Goal: Ask a question: Seek information or help from site administrators or community

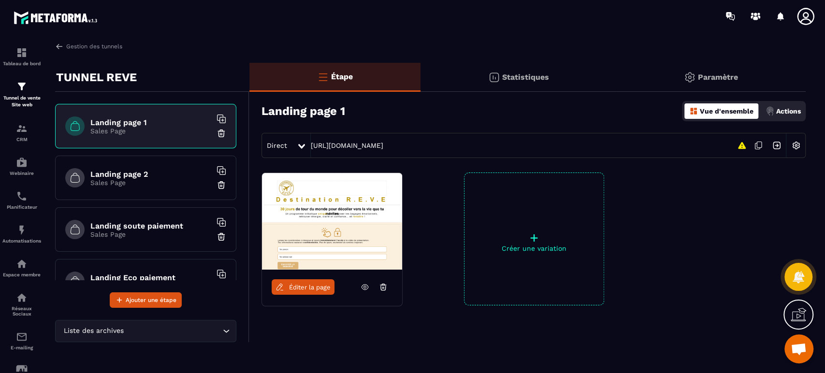
click at [797, 290] on div at bounding box center [799, 277] width 28 height 28
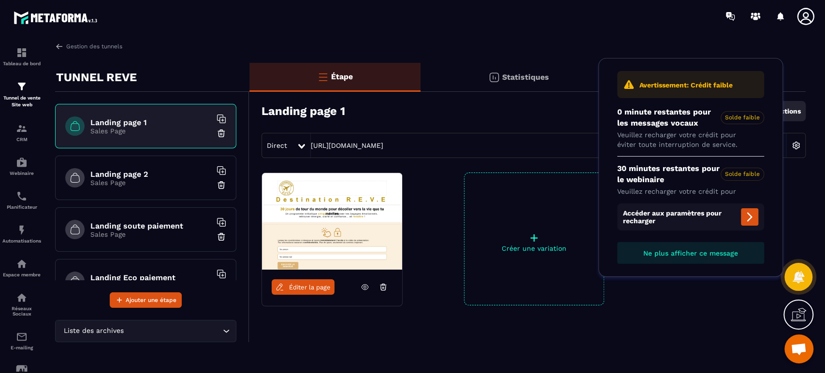
click at [805, 315] on icon at bounding box center [798, 314] width 15 height 15
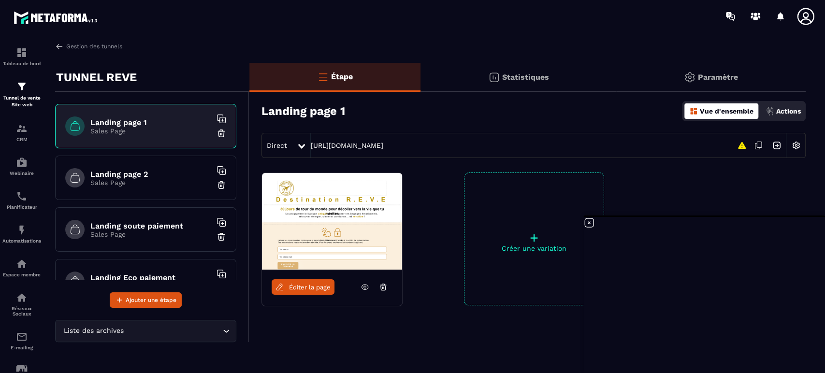
click at [807, 196] on div "Gestion des tunnels TUNNEL REVE Landing page 1 Sales Page Landing page 2 Sales …" at bounding box center [430, 205] width 770 height 327
click at [585, 222] on icon at bounding box center [590, 223] width 12 height 12
click at [802, 351] on span "Ouvrir le chat" at bounding box center [799, 350] width 16 height 14
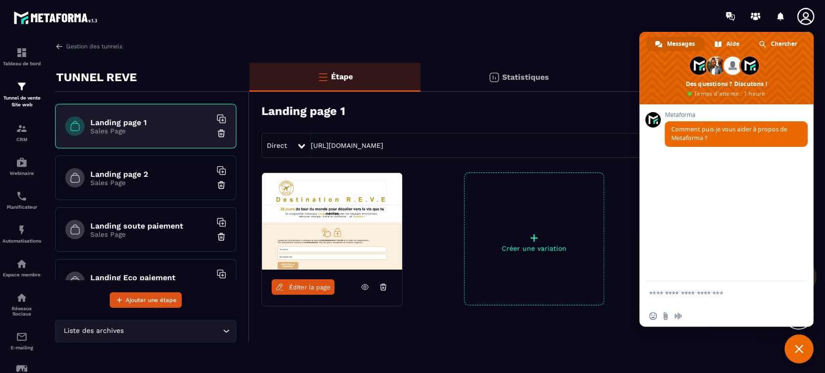
click at [734, 44] on span "Aide" at bounding box center [733, 44] width 13 height 15
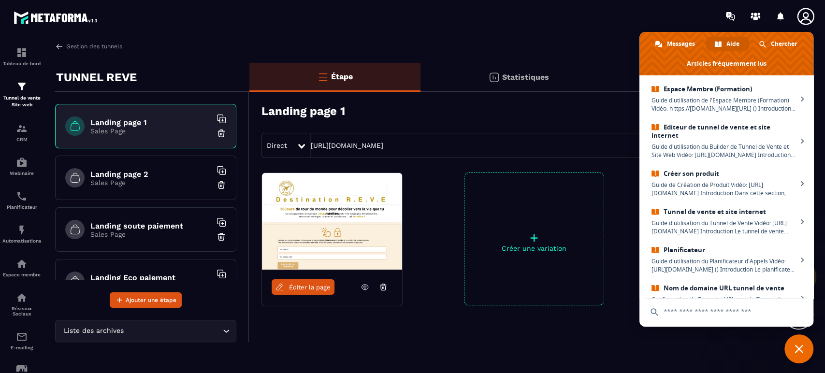
click at [774, 43] on span "Chercher" at bounding box center [784, 44] width 26 height 15
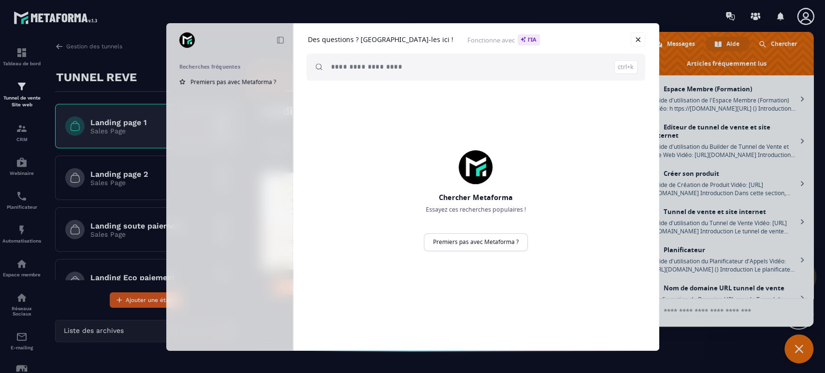
paste input "**********"
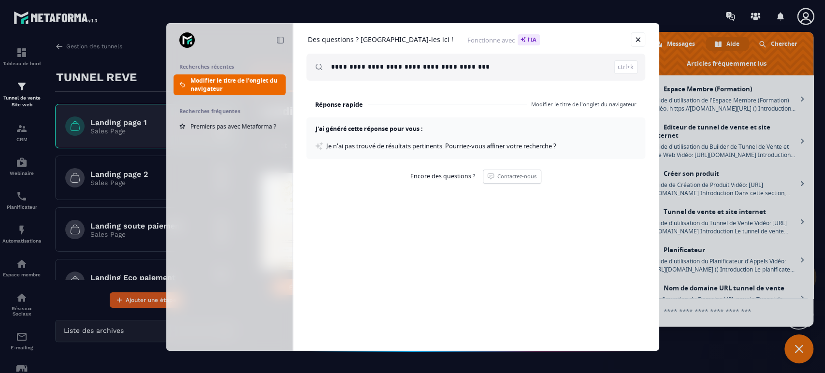
drag, startPoint x: 392, startPoint y: 66, endPoint x: 305, endPoint y: 65, distance: 87.0
click at [305, 65] on div "**********" at bounding box center [476, 58] width 366 height 69
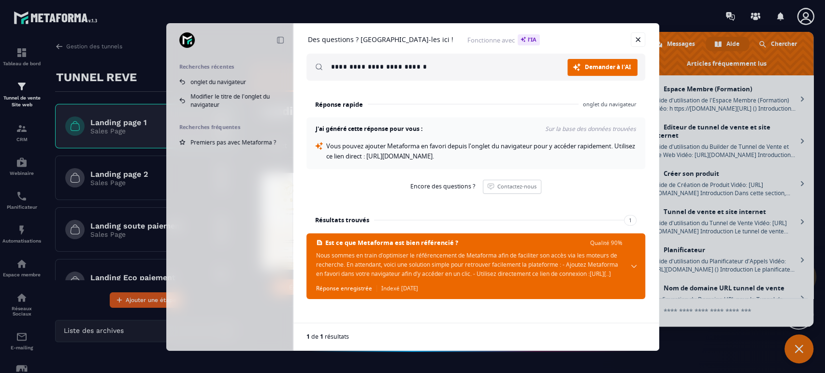
type input "**********"
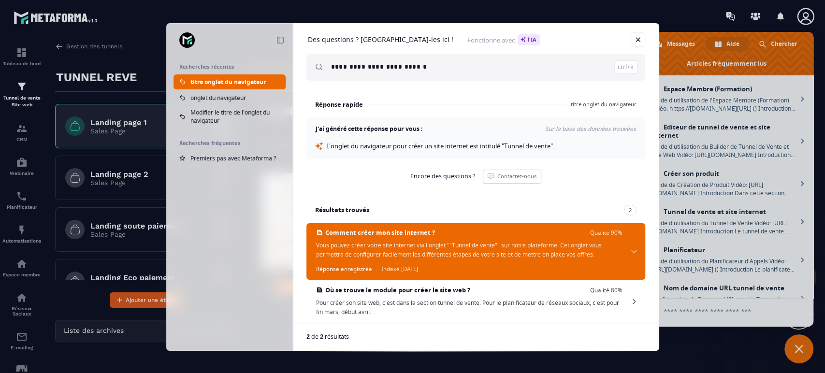
click at [397, 146] on span "L'onglet du navigateur pour créer un site internet est intitulé "Tunnel de vent…" at bounding box center [440, 146] width 228 height 9
click at [380, 127] on h4 "J'ai généré cette réponse pour vous :" at bounding box center [369, 129] width 108 height 8
click at [370, 148] on span "L'onglet du navigateur pour créer un site internet est intitulé "Tunnel de vent…" at bounding box center [440, 146] width 228 height 9
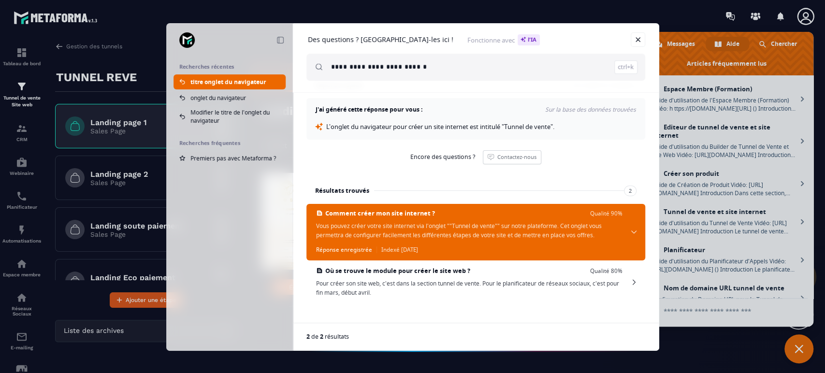
click at [400, 234] on span "Vous pouvez créer votre site internet via l'onglet ""Tunnel de vente"" sur notr…" at bounding box center [469, 230] width 307 height 18
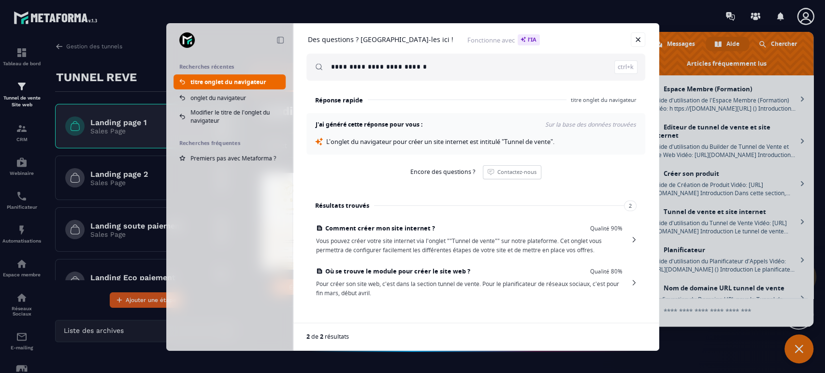
click at [400, 234] on span "Comment créer mon site internet ? Qualité 90% Vous pouvez créer votre site inte…" at bounding box center [469, 239] width 307 height 30
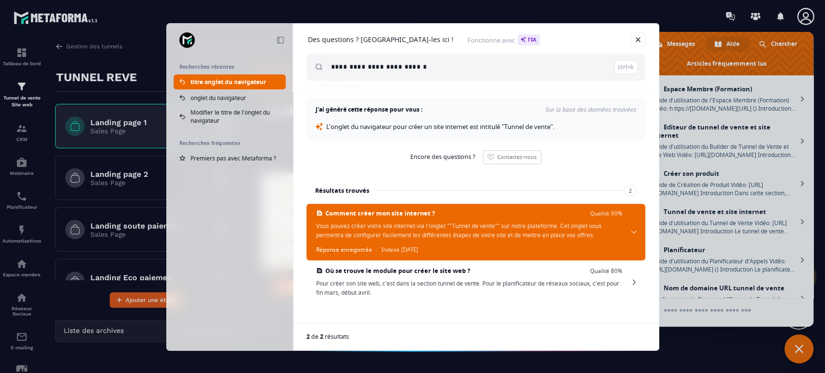
click at [394, 278] on span "Où se trouve le module pour créer le site web ? Qualité 80% Pour créer son site…" at bounding box center [469, 282] width 307 height 30
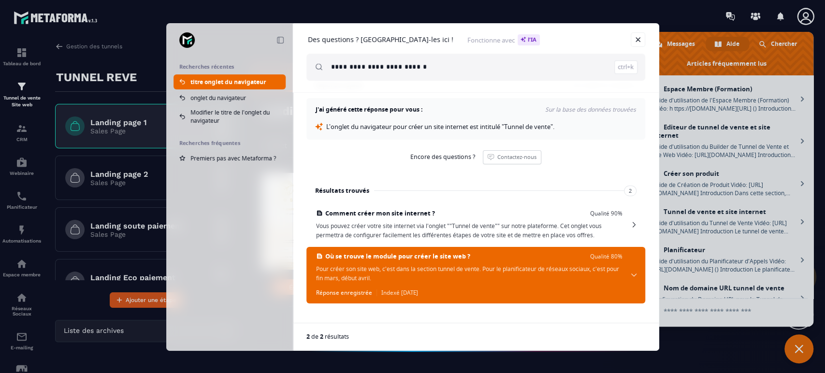
click at [635, 41] on link "Fermer" at bounding box center [638, 39] width 15 height 15
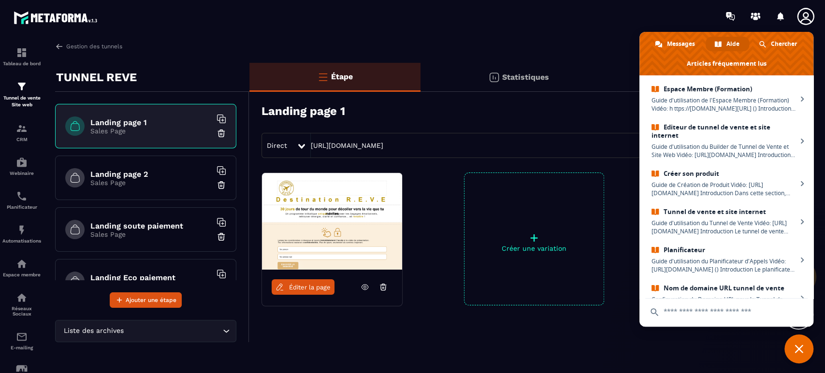
click at [422, 31] on div at bounding box center [470, 16] width 712 height 32
click at [121, 115] on div "Landing page 1 Sales Page" at bounding box center [145, 126] width 181 height 44
click at [88, 49] on link "Gestion des tunnels" at bounding box center [88, 46] width 67 height 9
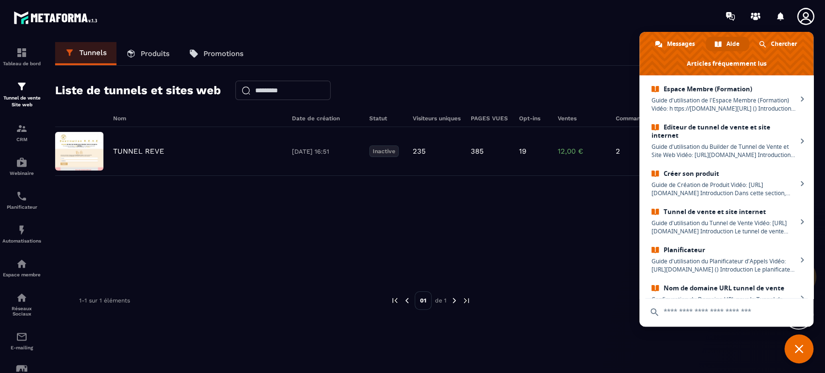
click at [142, 157] on div "TUNNEL REVE [DATE] 16:51 Inactive 235 385 19 12,00 € 2" at bounding box center [430, 151] width 751 height 49
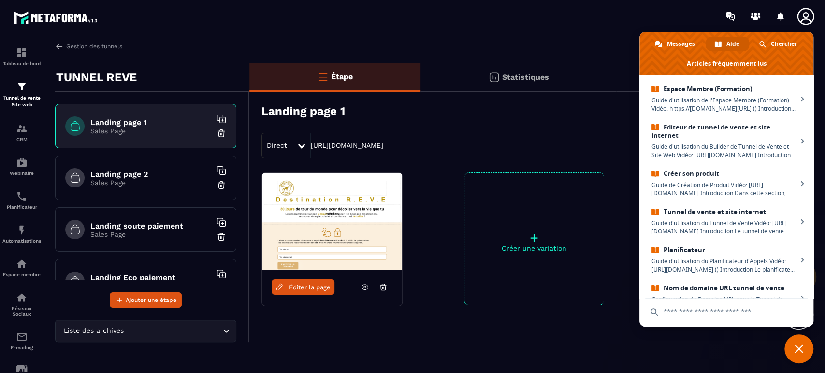
click at [302, 290] on span "Éditer la page" at bounding box center [310, 287] width 42 height 7
